Goal: Task Accomplishment & Management: Manage account settings

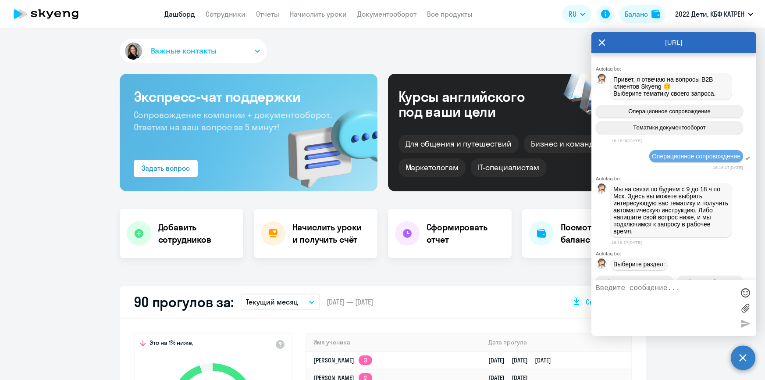
select select "30"
click at [178, 13] on link "Дашборд" at bounding box center [179, 14] width 31 height 9
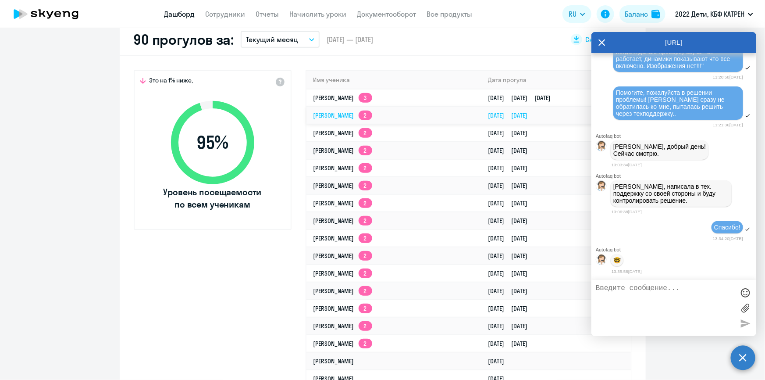
scroll to position [260, 0]
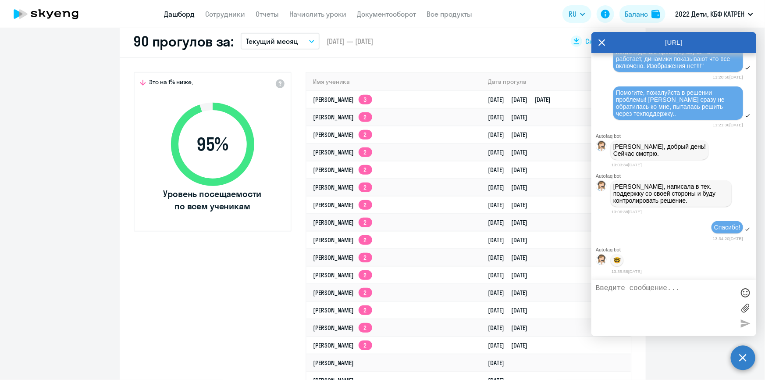
click at [171, 13] on link "Дашборд" at bounding box center [179, 14] width 31 height 9
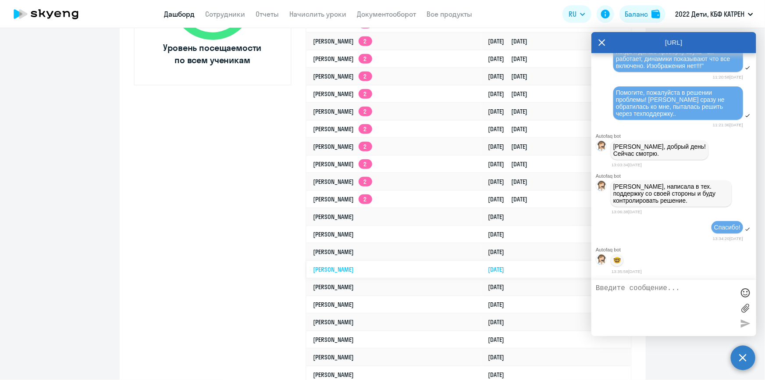
scroll to position [420, 0]
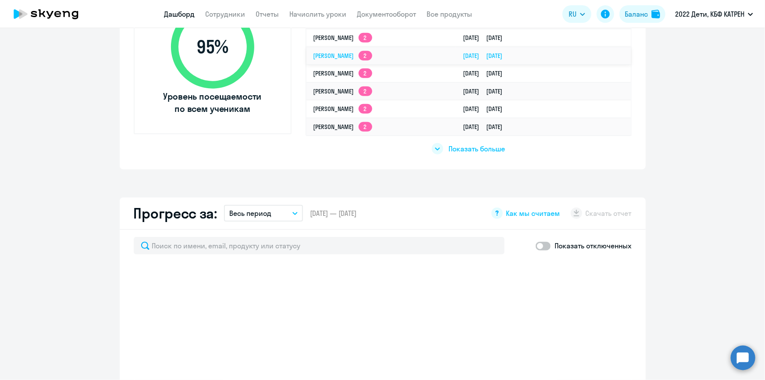
scroll to position [359, 0]
click at [477, 147] on span "Показать больше" at bounding box center [476, 148] width 57 height 10
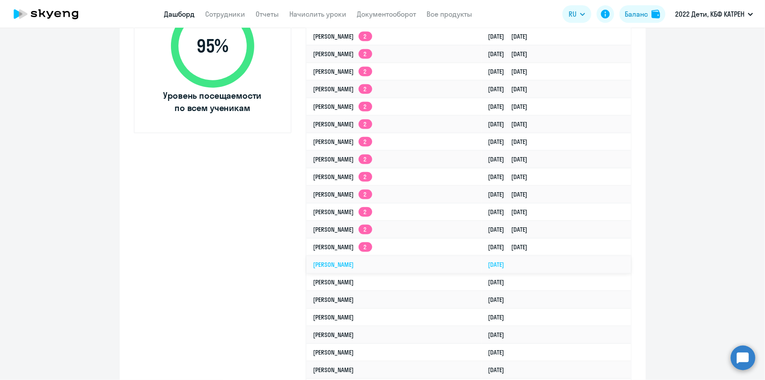
select select "30"
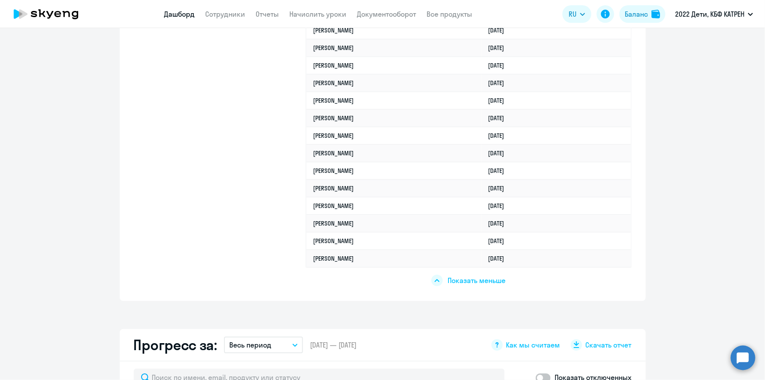
scroll to position [1394, 0]
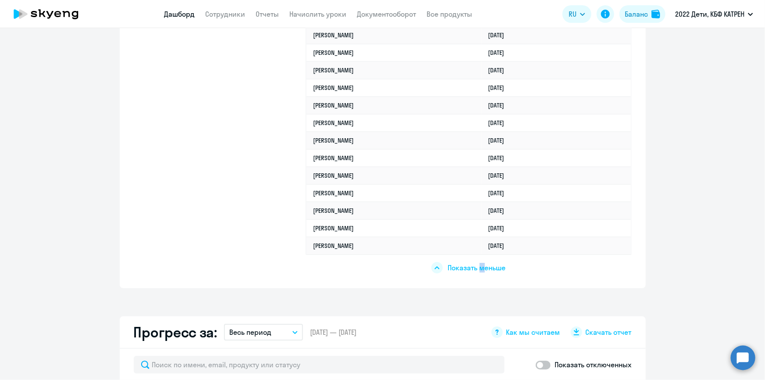
click at [479, 264] on span "Показать меньше" at bounding box center [477, 268] width 58 height 10
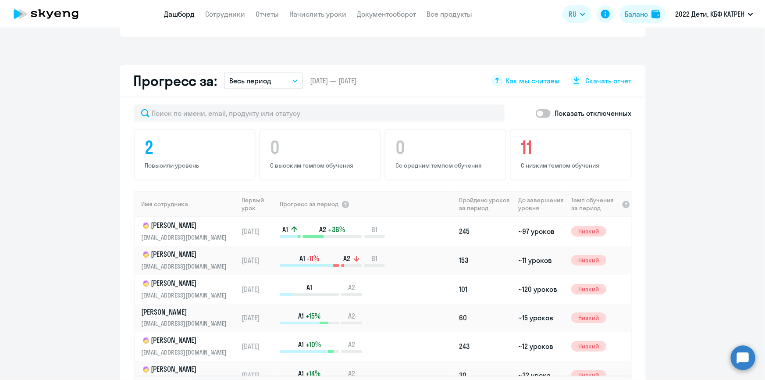
scroll to position [331, 0]
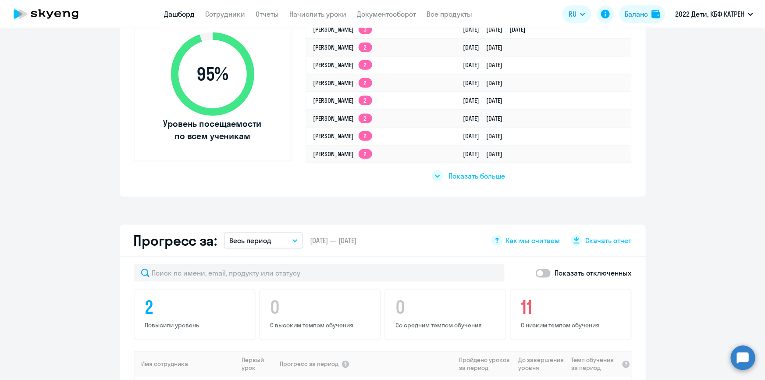
click at [456, 178] on span "Показать больше" at bounding box center [476, 176] width 57 height 10
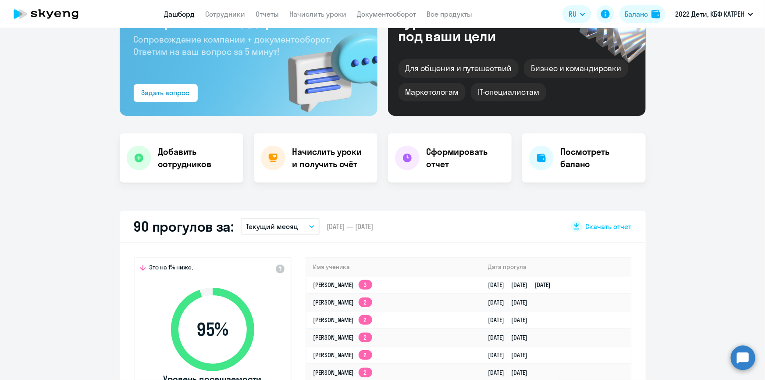
scroll to position [159, 0]
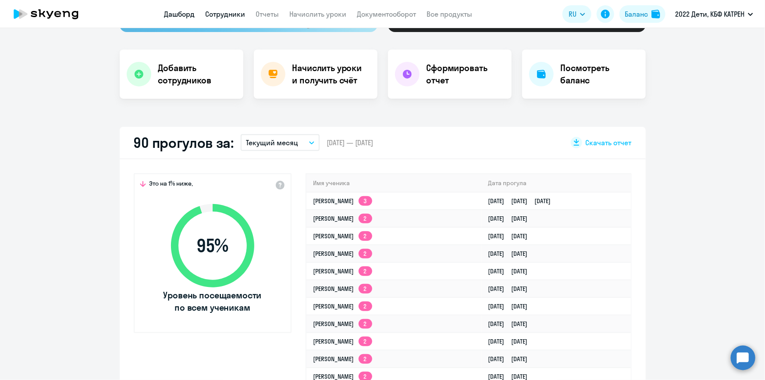
click at [219, 15] on link "Сотрудники" at bounding box center [226, 14] width 40 height 9
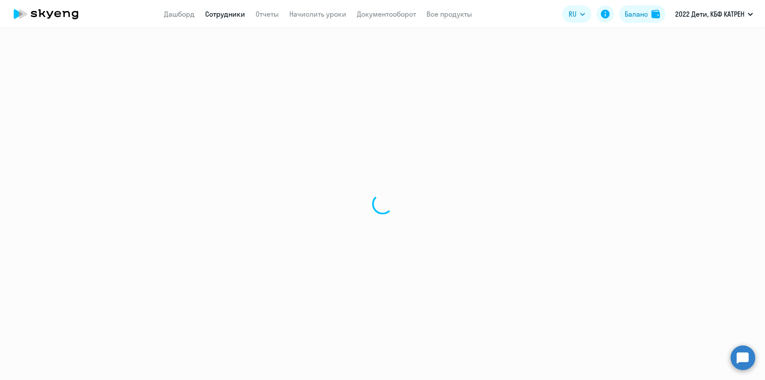
select select "30"
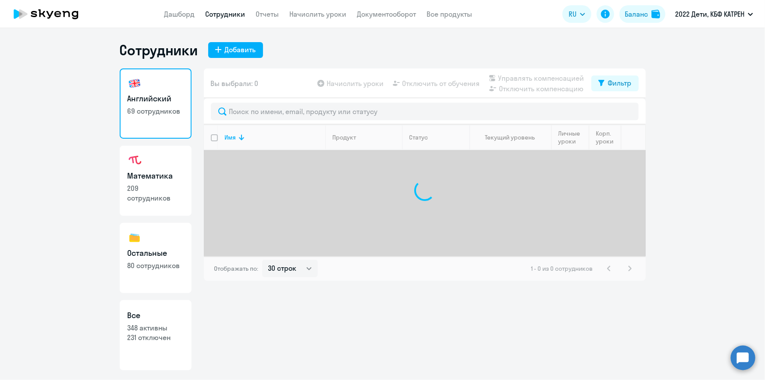
click at [162, 322] on link "Все 348 активны 231 отключен" at bounding box center [156, 335] width 72 height 70
select select "30"
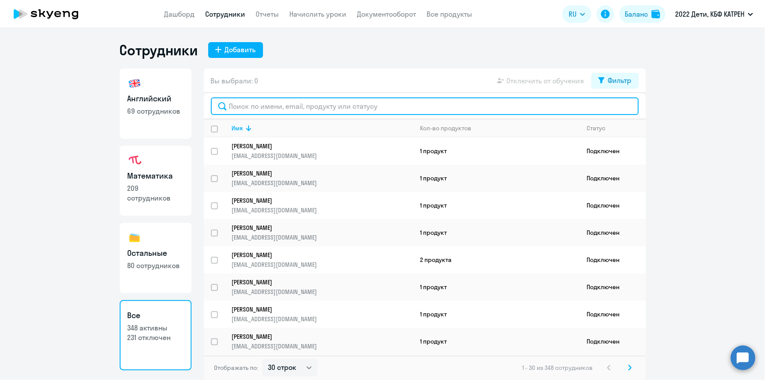
click at [294, 107] on input "text" at bounding box center [425, 106] width 428 height 18
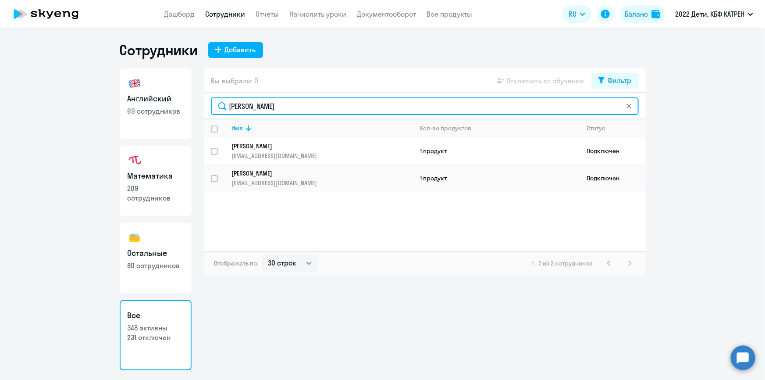
type input "петро"
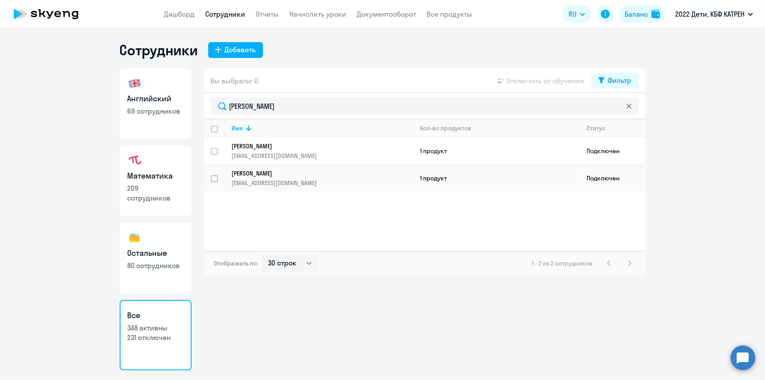
click at [284, 153] on p "bazhenova-79@yandex.ru" at bounding box center [322, 156] width 181 height 8
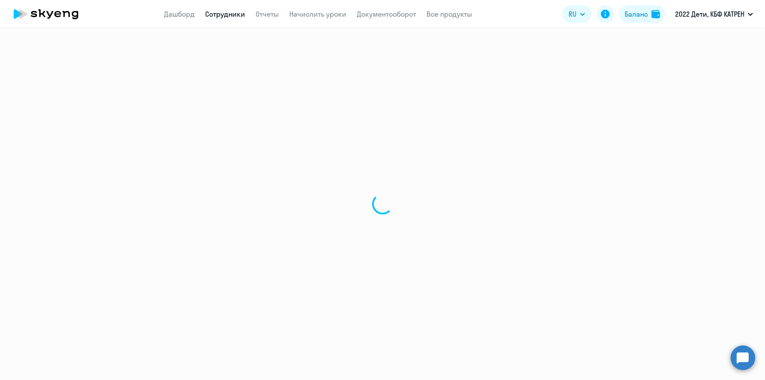
select select "math"
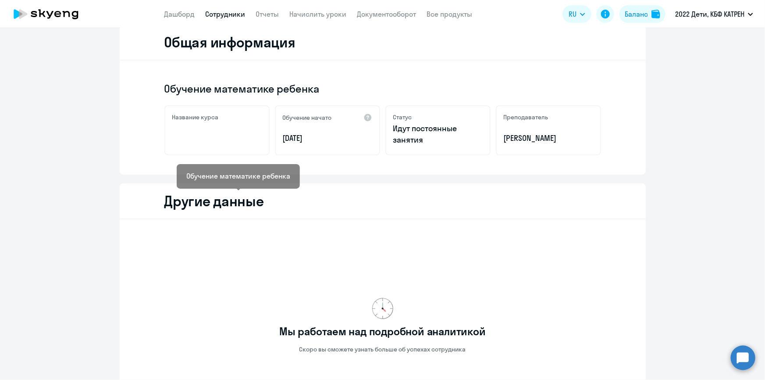
scroll to position [232, 0]
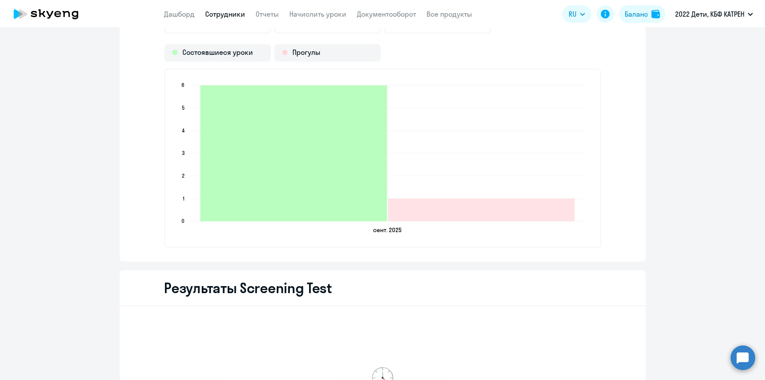
scroll to position [866, 0]
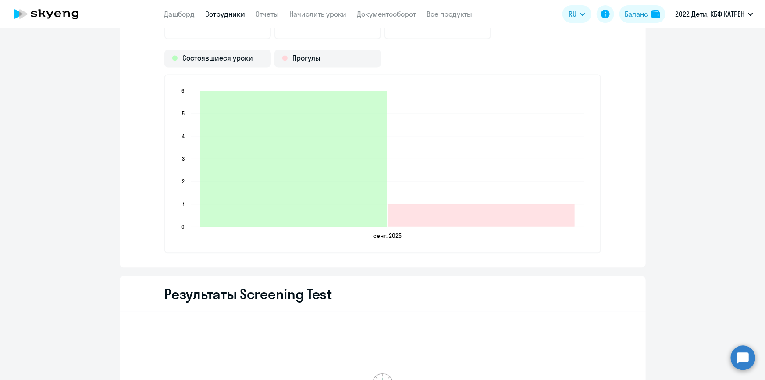
click at [750, 358] on circle at bounding box center [743, 357] width 25 height 25
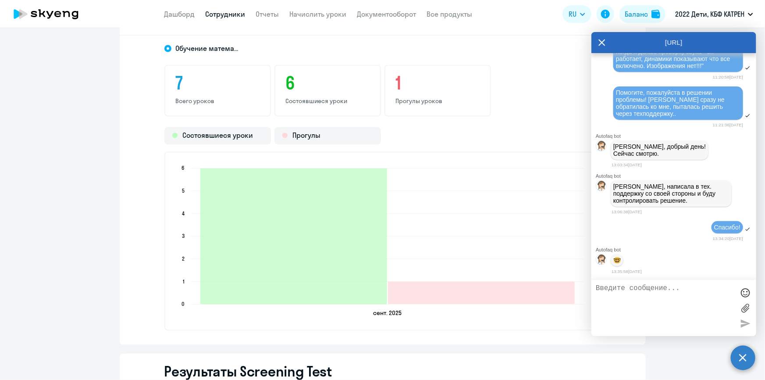
scroll to position [747, 0]
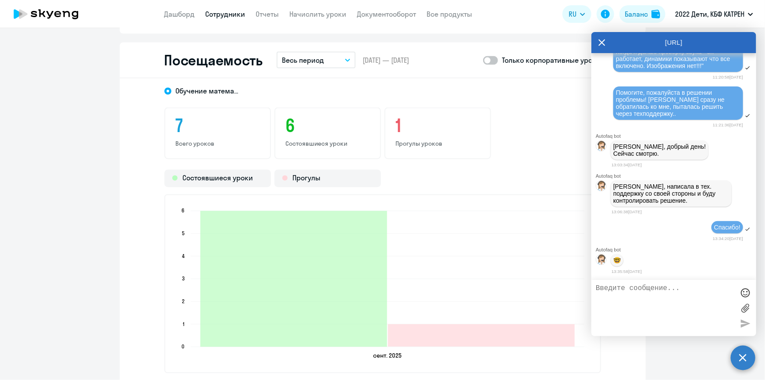
click at [218, 14] on link "Сотрудники" at bounding box center [226, 14] width 40 height 9
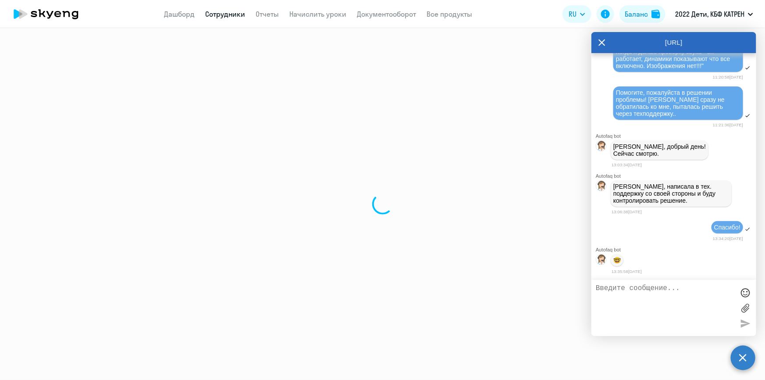
select select "30"
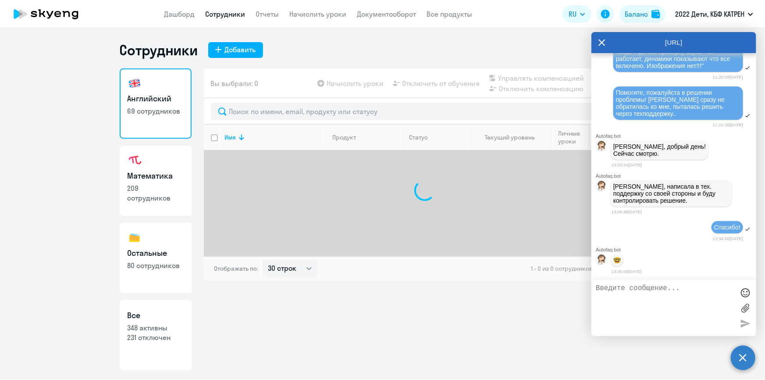
click at [132, 331] on p "348 активны" at bounding box center [156, 328] width 56 height 10
select select "30"
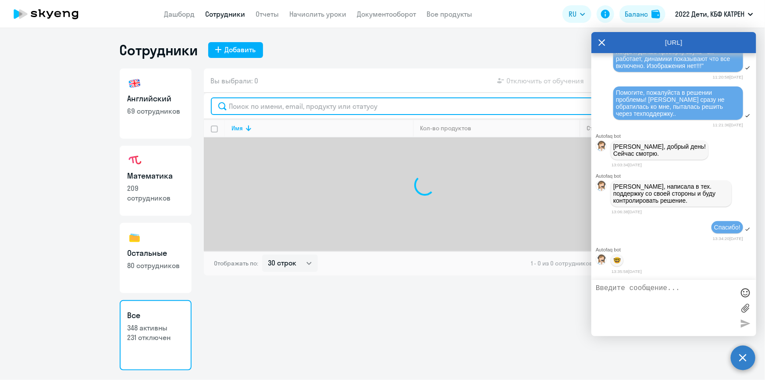
click at [272, 108] on input "text" at bounding box center [425, 106] width 428 height 18
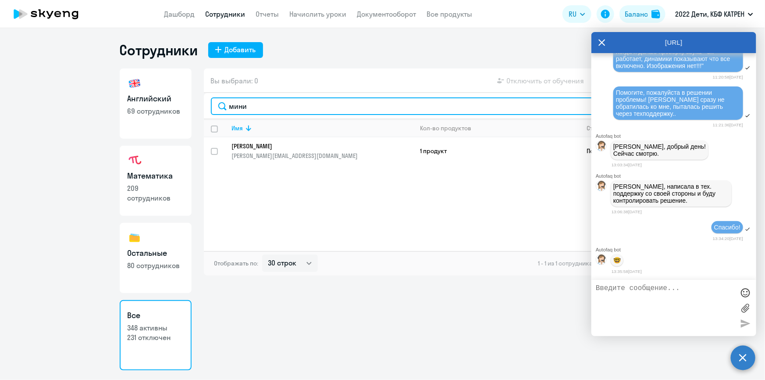
type input "мини"
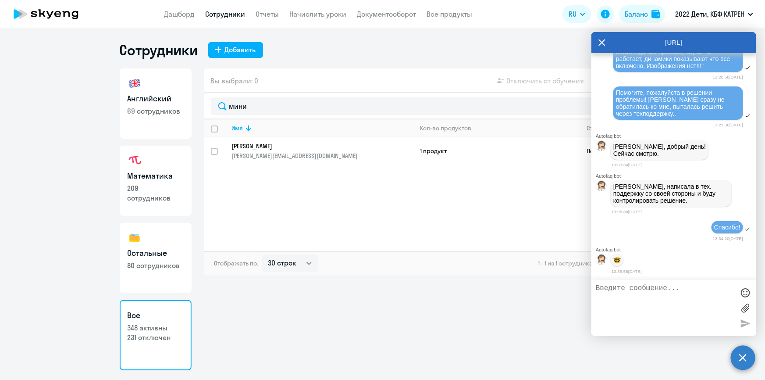
click at [247, 148] on p "Минина Наталия Юрьевна" at bounding box center [316, 146] width 169 height 8
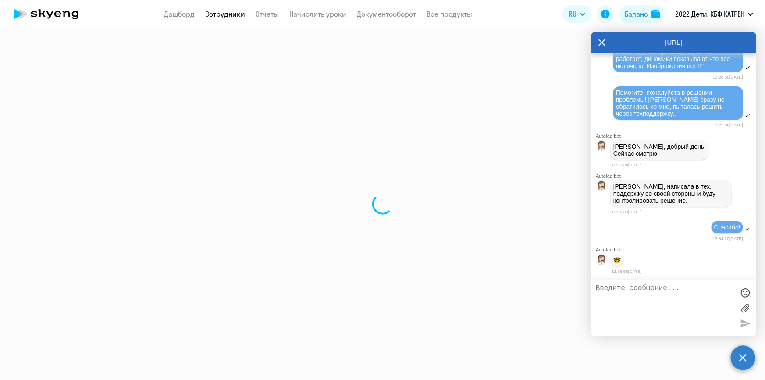
select select "others"
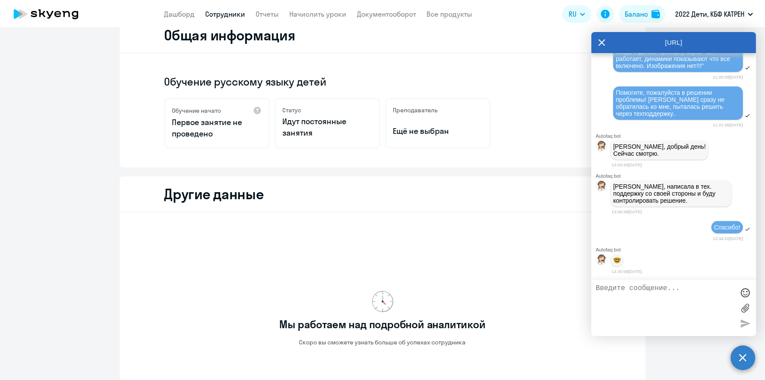
scroll to position [232, 0]
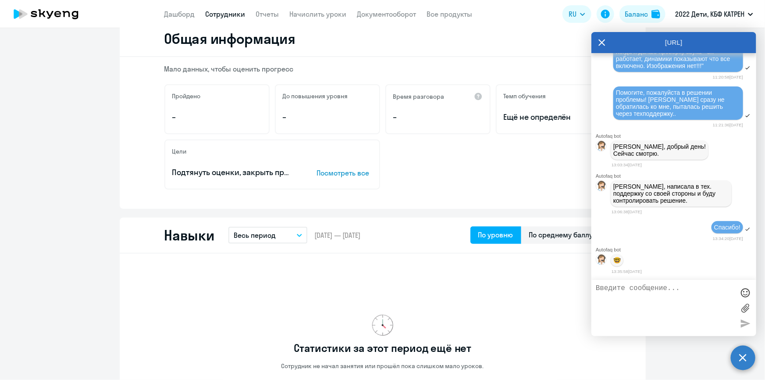
scroll to position [113, 0]
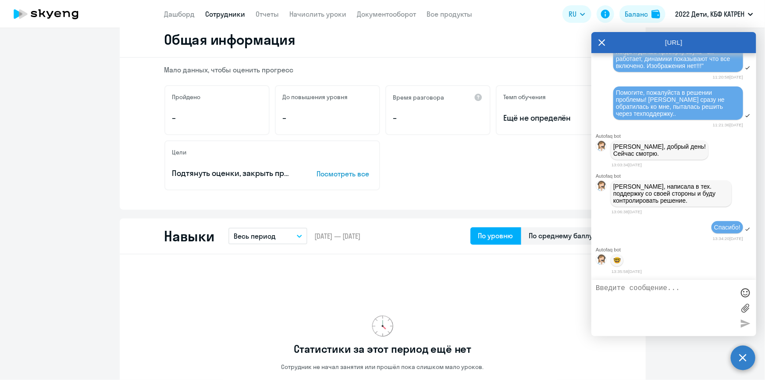
click at [217, 18] on link "Сотрудники" at bounding box center [226, 14] width 40 height 9
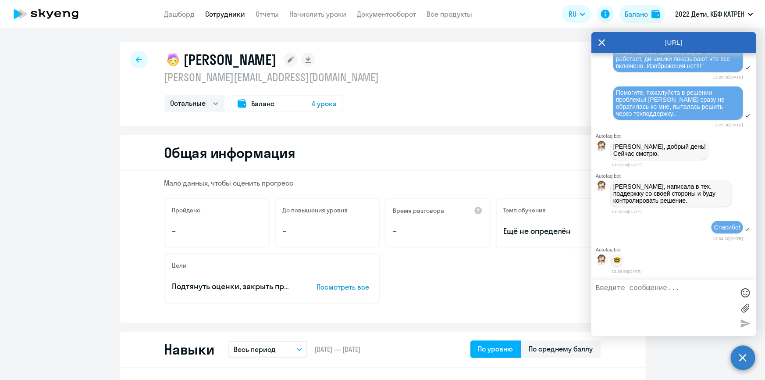
select select "30"
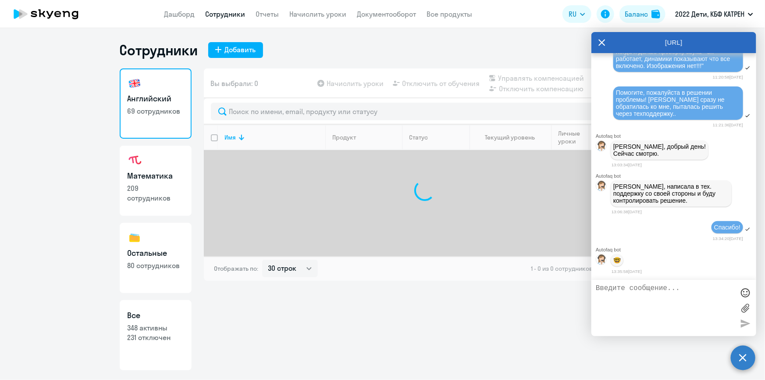
drag, startPoint x: 155, startPoint y: 331, endPoint x: 182, endPoint y: 298, distance: 42.3
click at [155, 330] on p "348 активны" at bounding box center [156, 328] width 56 height 10
select select "30"
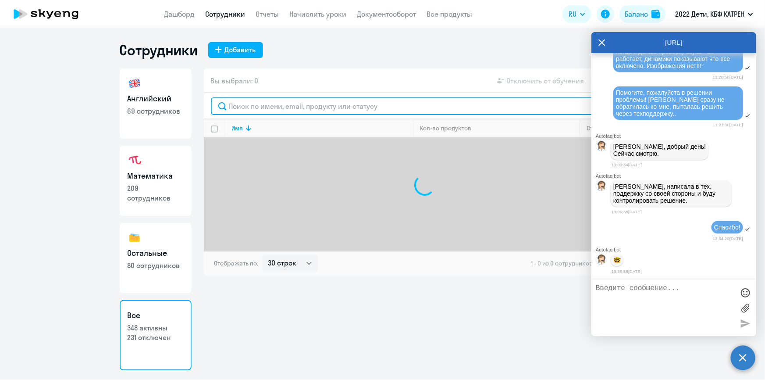
click at [281, 107] on input "text" at bounding box center [425, 106] width 428 height 18
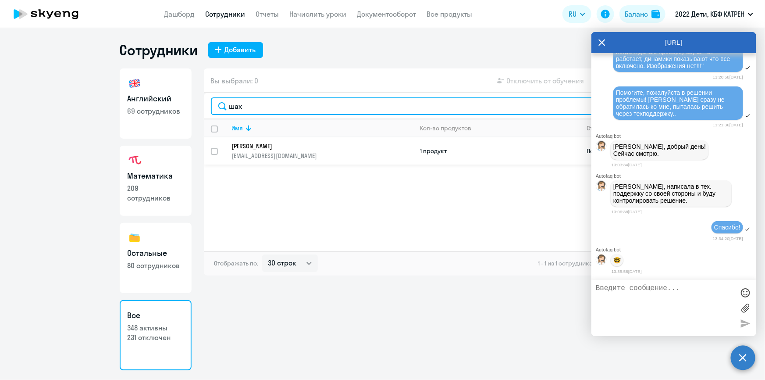
type input "шах"
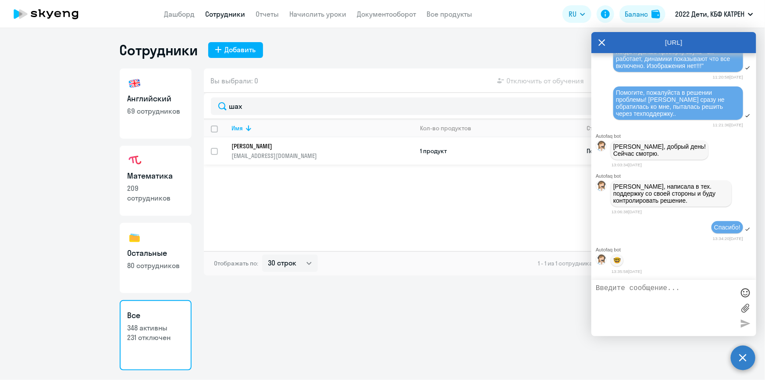
click at [276, 147] on p "Шахтурин Иван Викторович" at bounding box center [316, 146] width 169 height 8
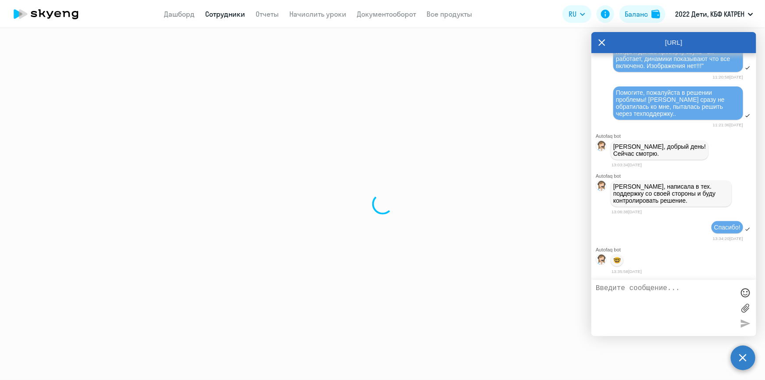
select select "math"
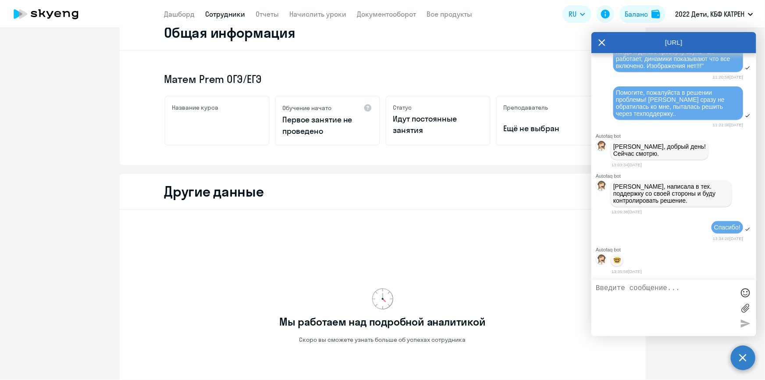
scroll to position [232, 0]
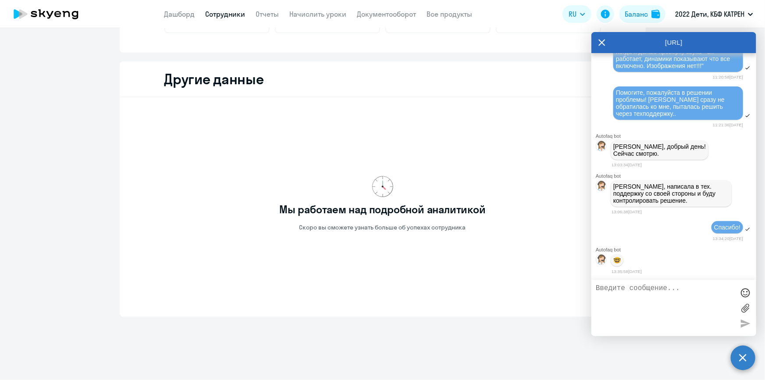
click at [217, 16] on link "Сотрудники" at bounding box center [226, 14] width 40 height 9
select select "30"
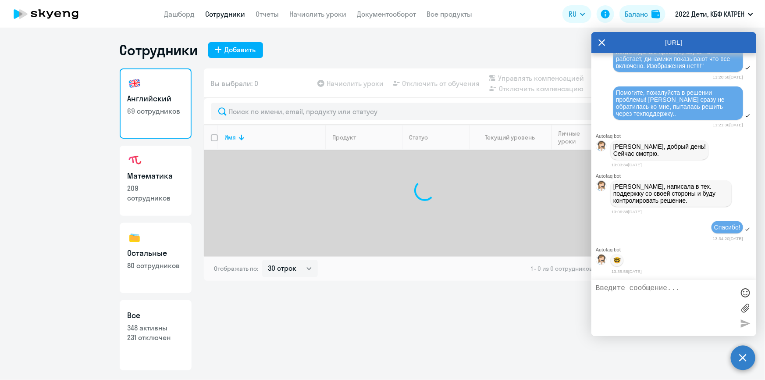
click at [124, 334] on link "Все 348 активны 231 отключен" at bounding box center [156, 335] width 72 height 70
select select "30"
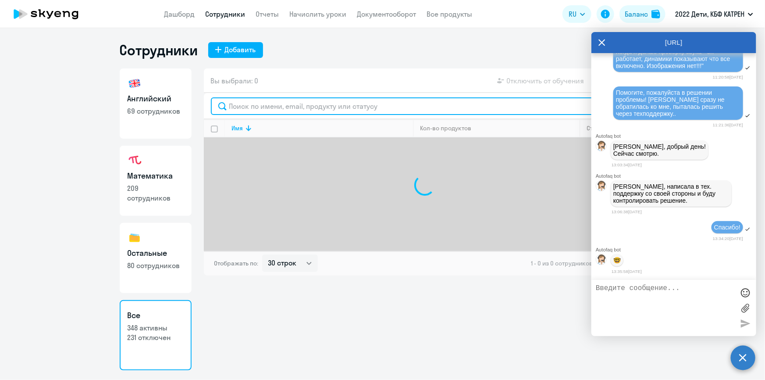
click at [243, 107] on input "text" at bounding box center [425, 106] width 428 height 18
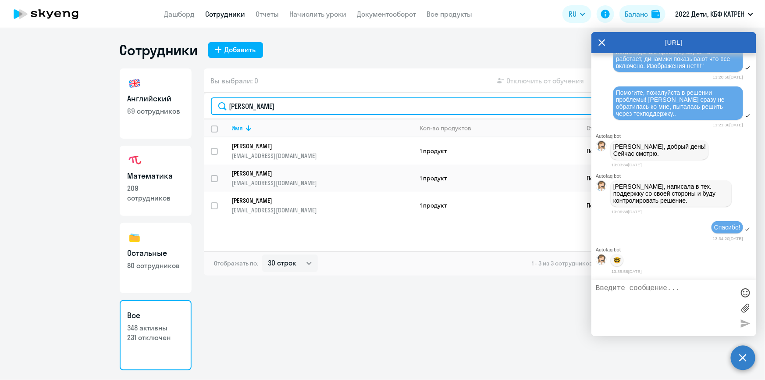
type input "григорьев"
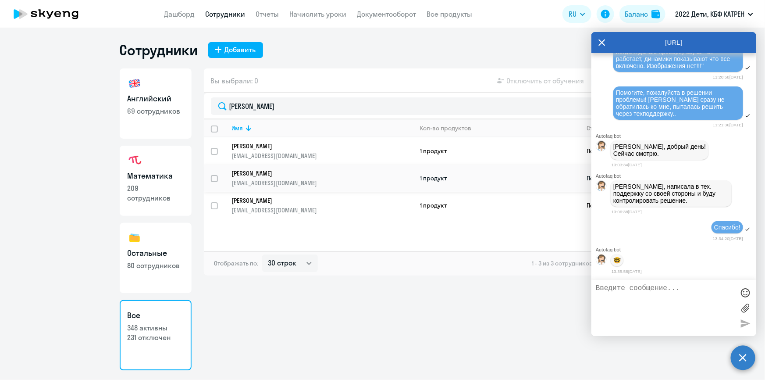
click at [279, 171] on p "[PERSON_NAME]" at bounding box center [316, 173] width 169 height 8
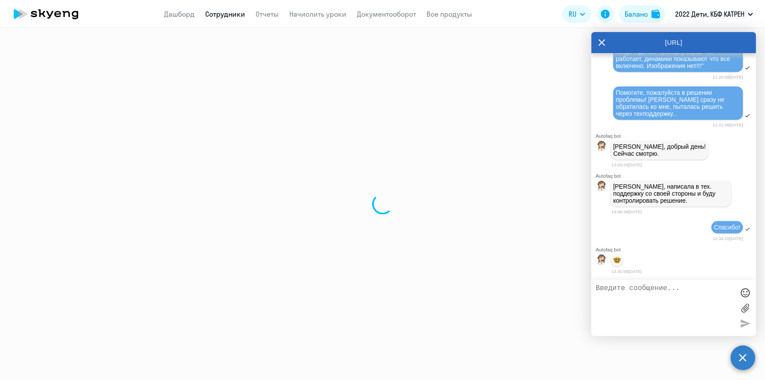
select select "english"
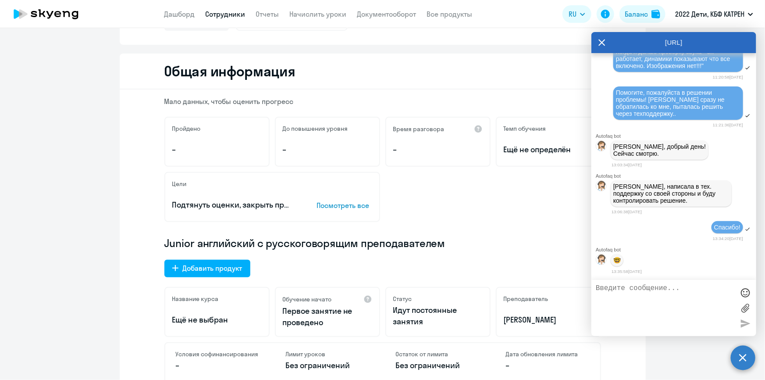
scroll to position [199, 0]
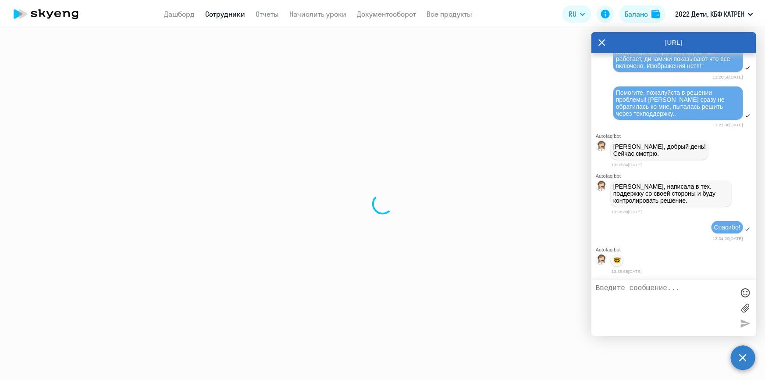
select select "30"
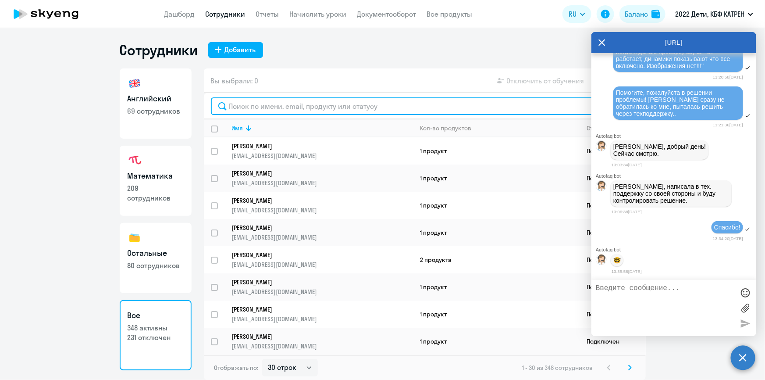
click at [295, 107] on input "text" at bounding box center [425, 106] width 428 height 18
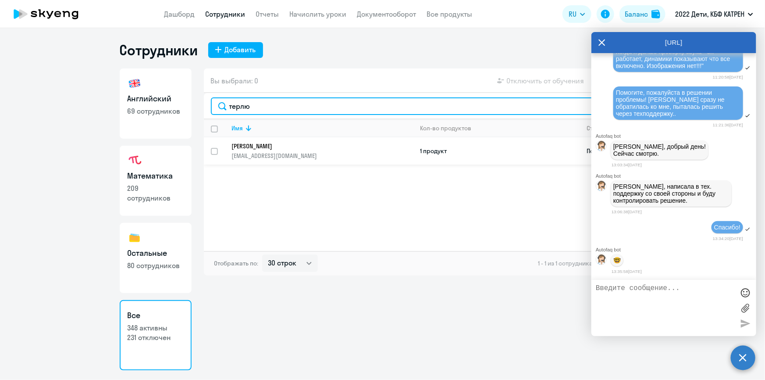
type input "терлю"
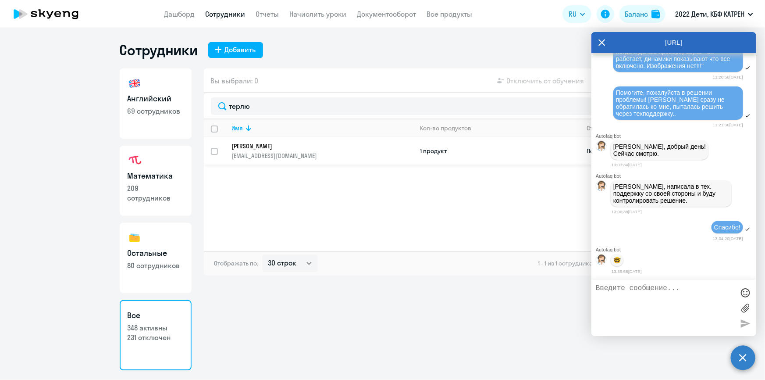
click at [288, 145] on p "Терлюк Анжелика Константиновна" at bounding box center [316, 146] width 169 height 8
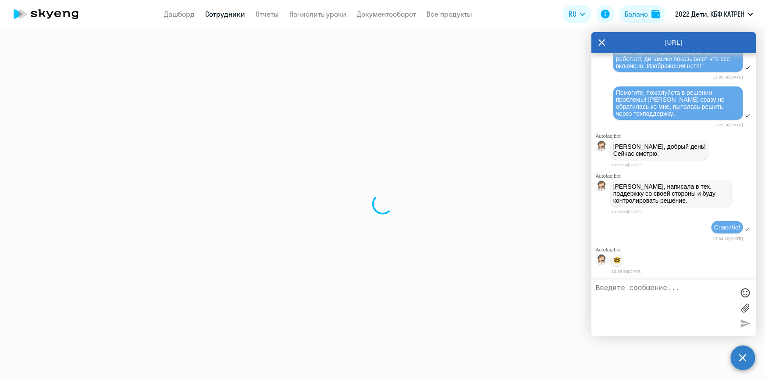
select select "others"
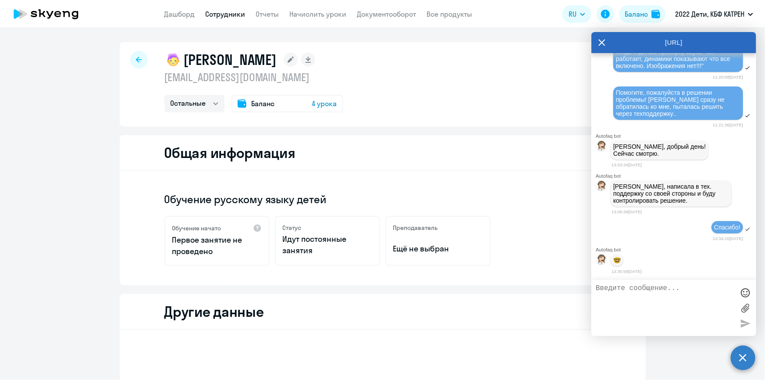
click at [213, 17] on link "Сотрудники" at bounding box center [226, 14] width 40 height 9
select select "30"
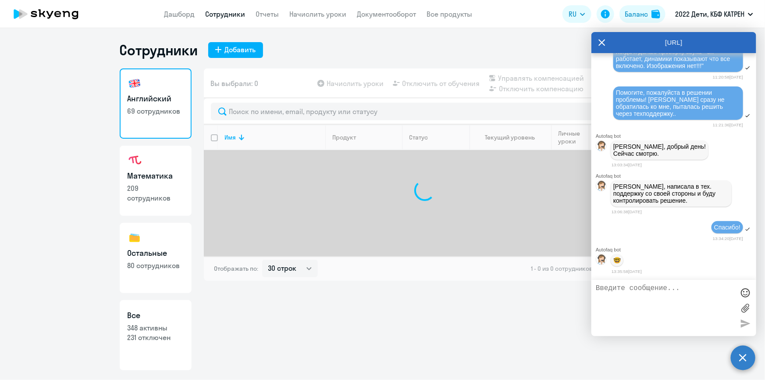
click at [155, 333] on p "231 отключен" at bounding box center [156, 337] width 56 height 10
select select "30"
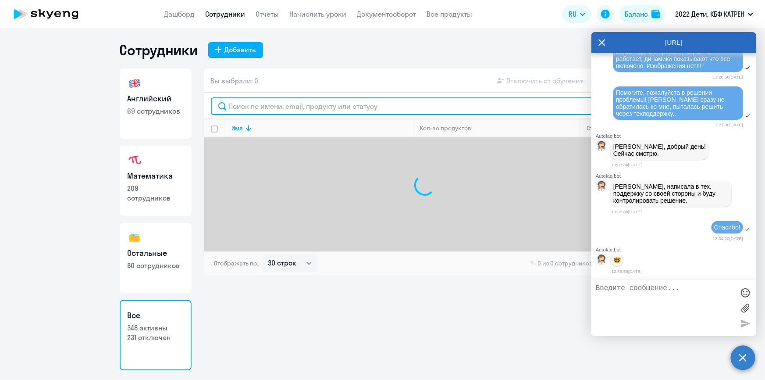
click at [260, 109] on input "text" at bounding box center [425, 106] width 428 height 18
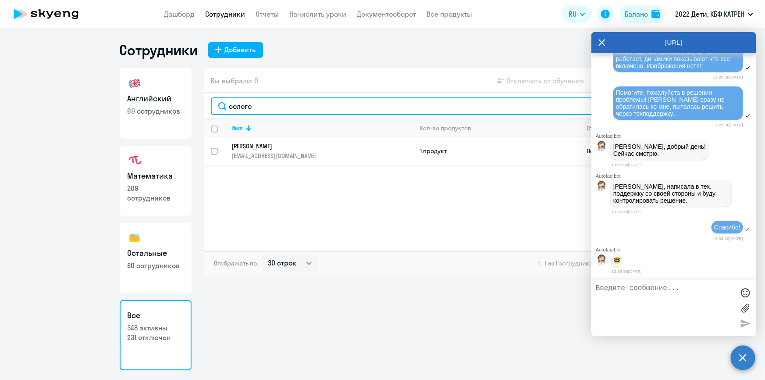
type input "солого"
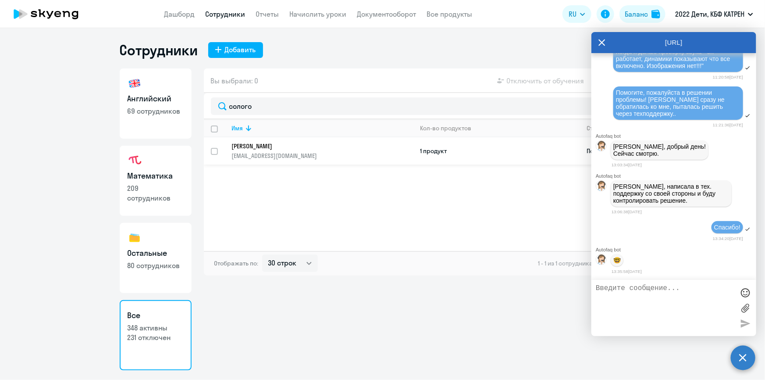
click at [273, 146] on p "Сологонов Тимофей Сергеевич" at bounding box center [316, 146] width 169 height 8
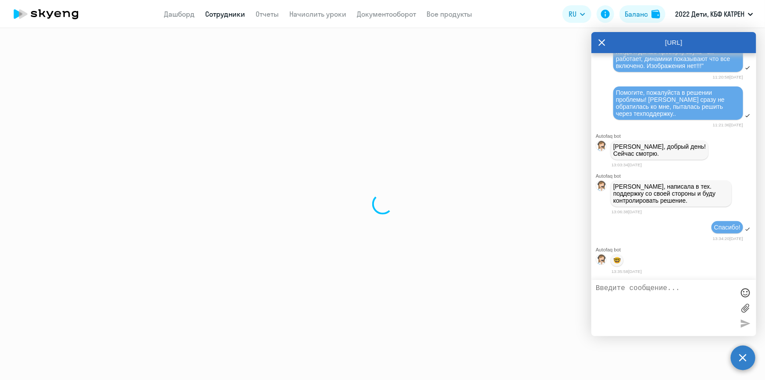
select select "english"
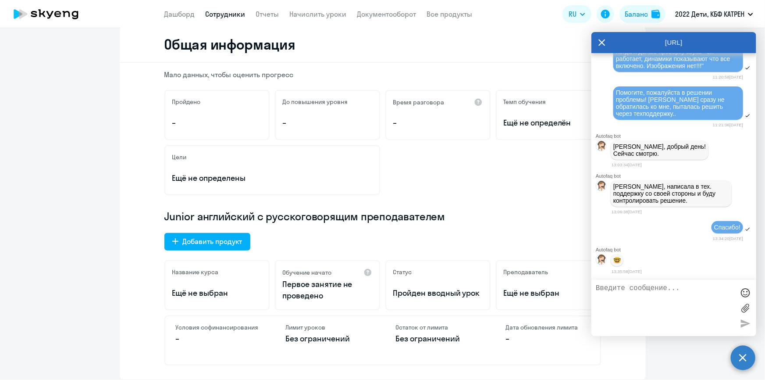
scroll to position [39, 0]
